Goal: Find specific page/section: Find specific page/section

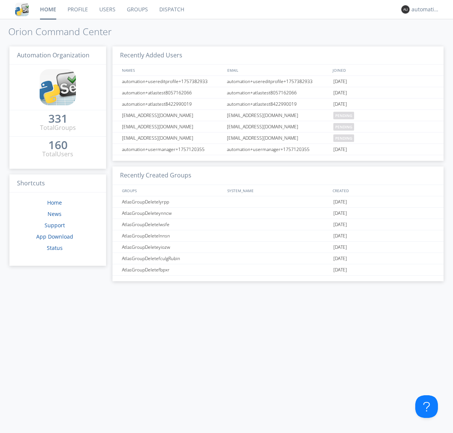
click at [171, 9] on link "Dispatch" at bounding box center [172, 9] width 36 height 19
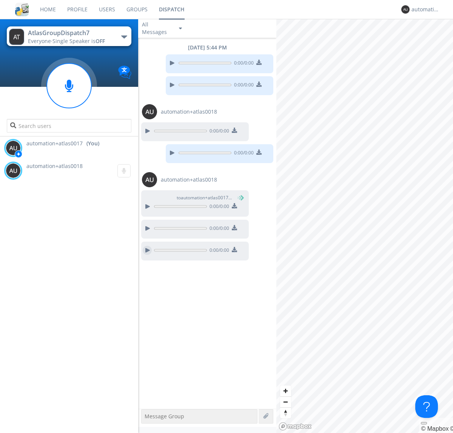
click at [147, 250] on div at bounding box center [147, 250] width 9 height 9
click at [424, 9] on div "automation+atlas0017" at bounding box center [426, 10] width 28 height 8
